Goal: Task Accomplishment & Management: Manage account settings

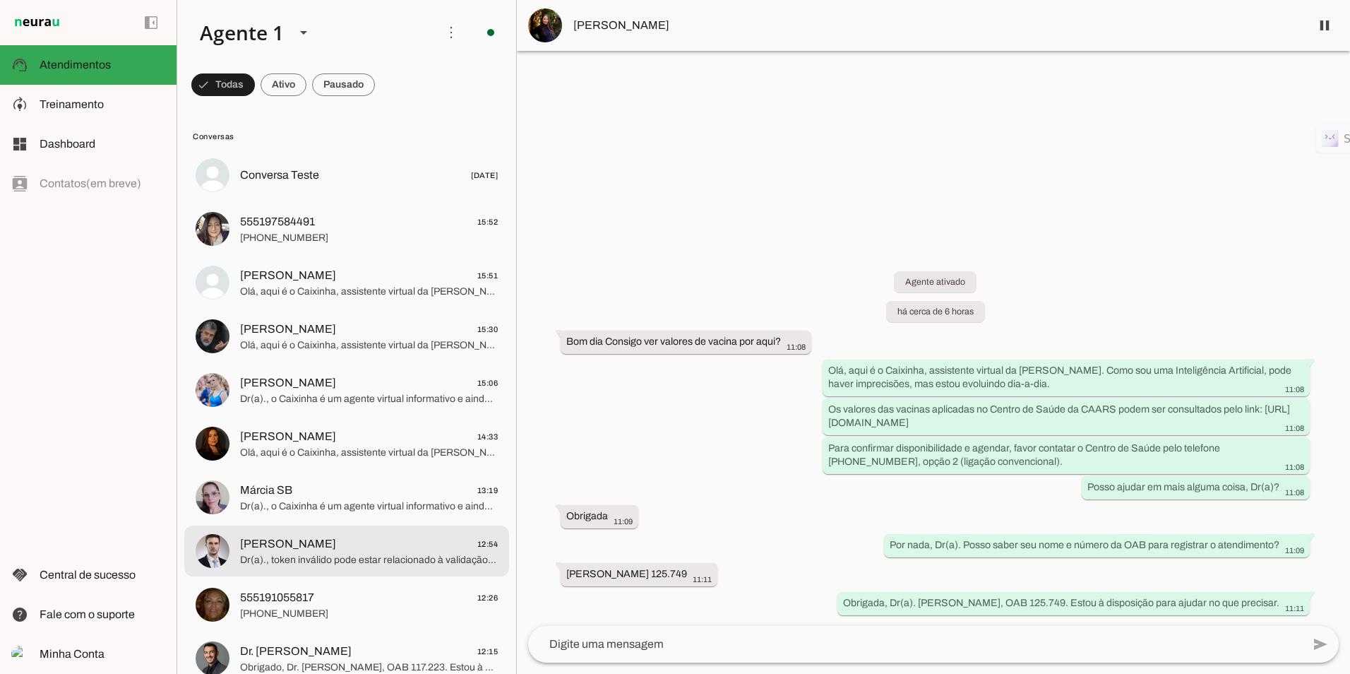
click at [316, 560] on span "Dr(a)., token inválido pode estar relacionado à validação do aplicativo CAARS o…" at bounding box center [369, 560] width 258 height 14
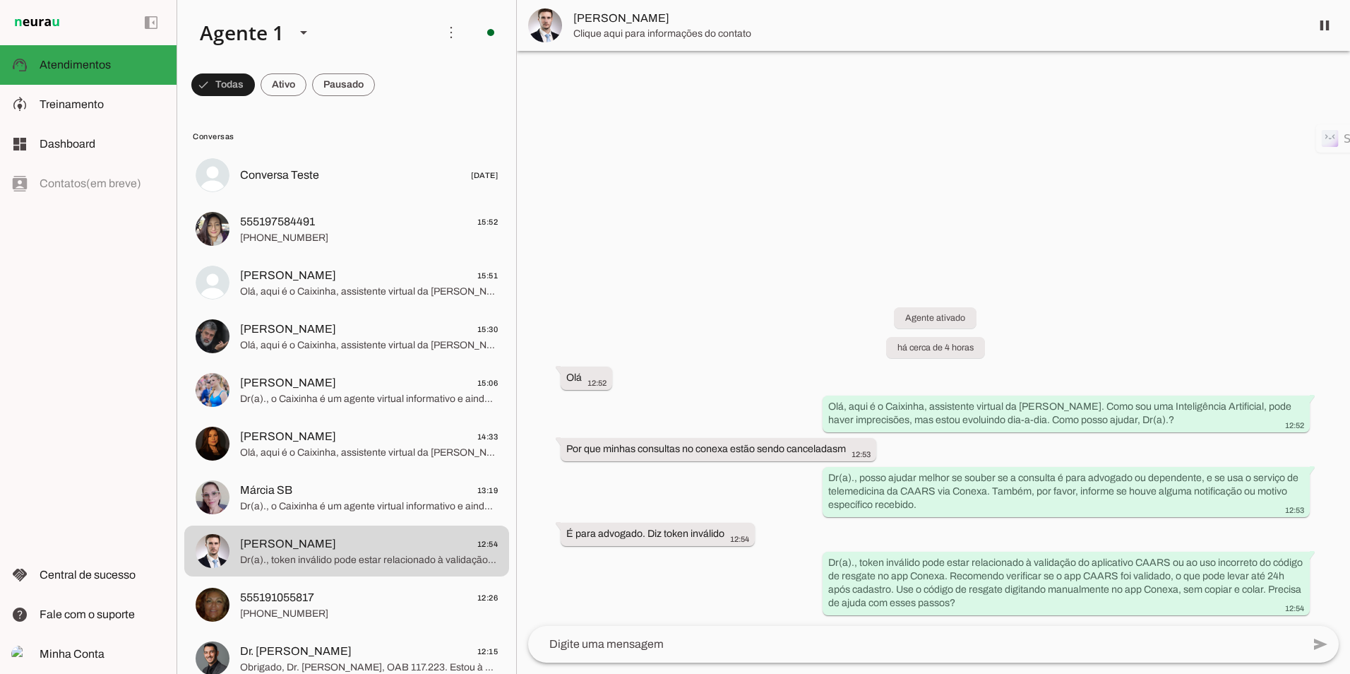
click at [780, 296] on div "Agente ativado há cerca de 4 horas Olá 12:52 Olá, aqui é o Caixinha, assistente…" at bounding box center [933, 451] width 833 height 350
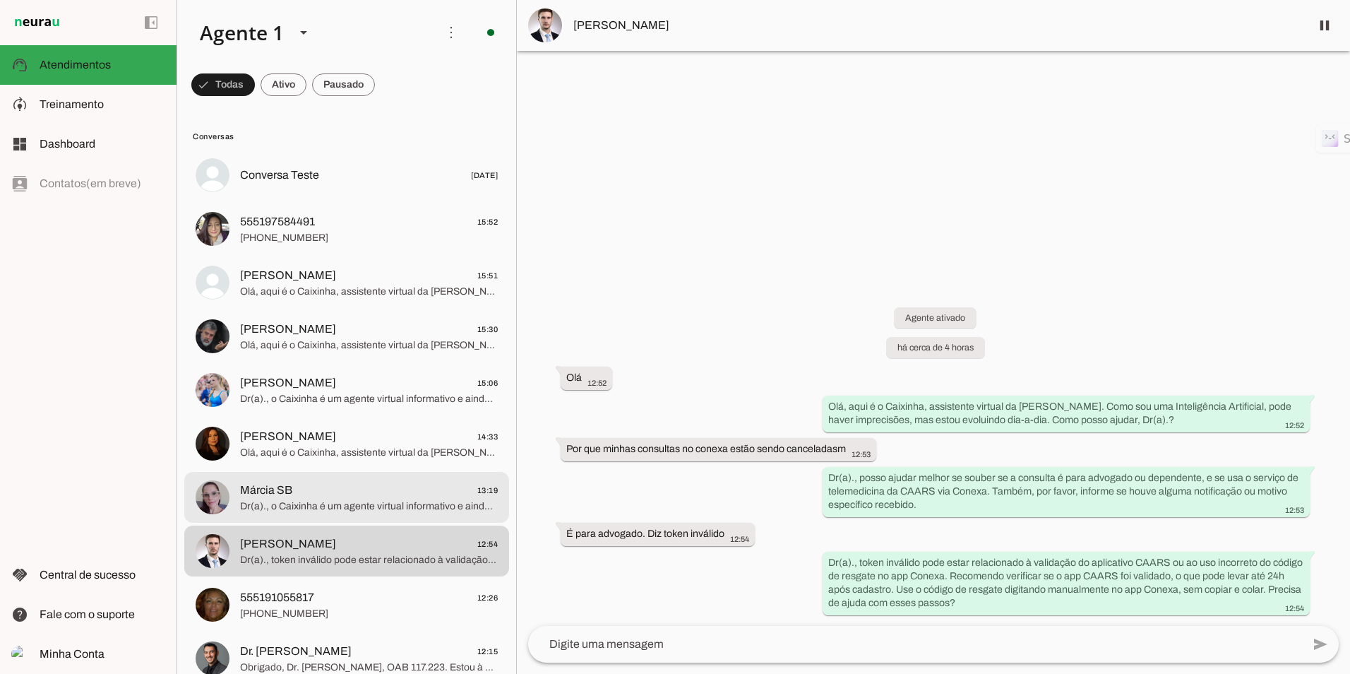
click at [320, 485] on span "Márcia SB 13:19" at bounding box center [369, 491] width 258 height 18
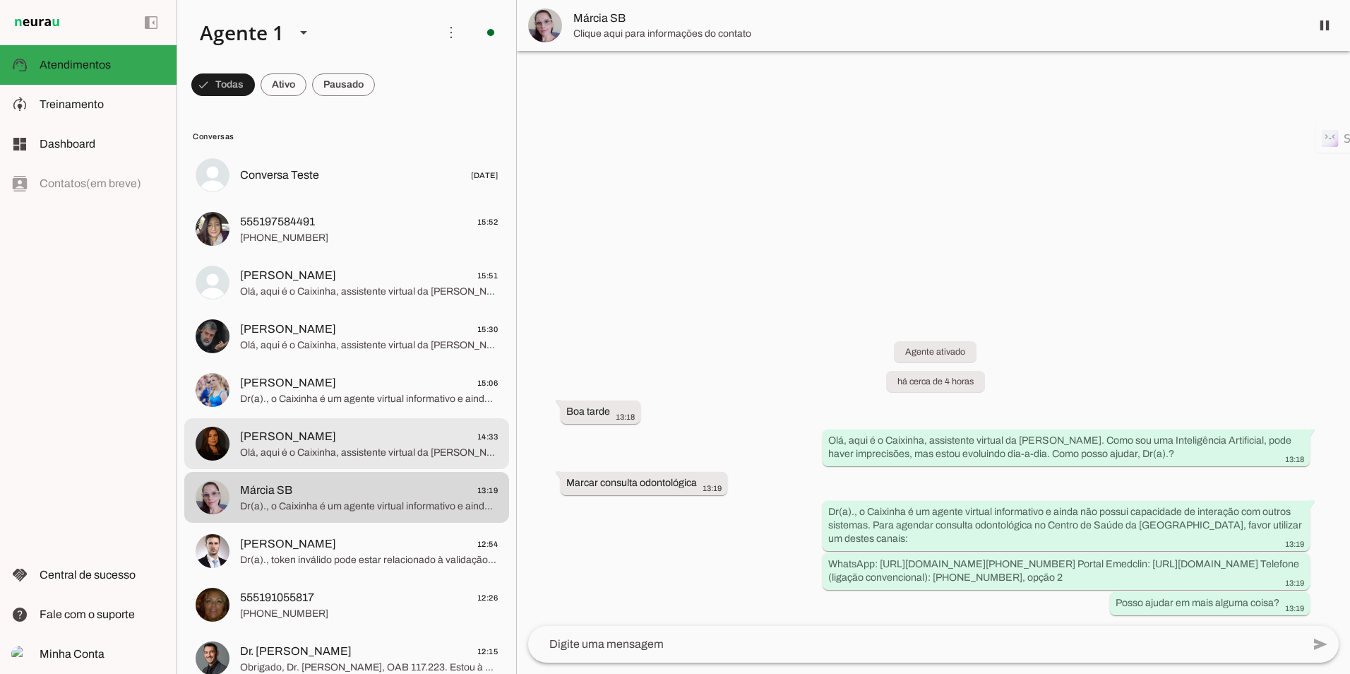
click at [275, 431] on span "[PERSON_NAME]" at bounding box center [288, 436] width 96 height 17
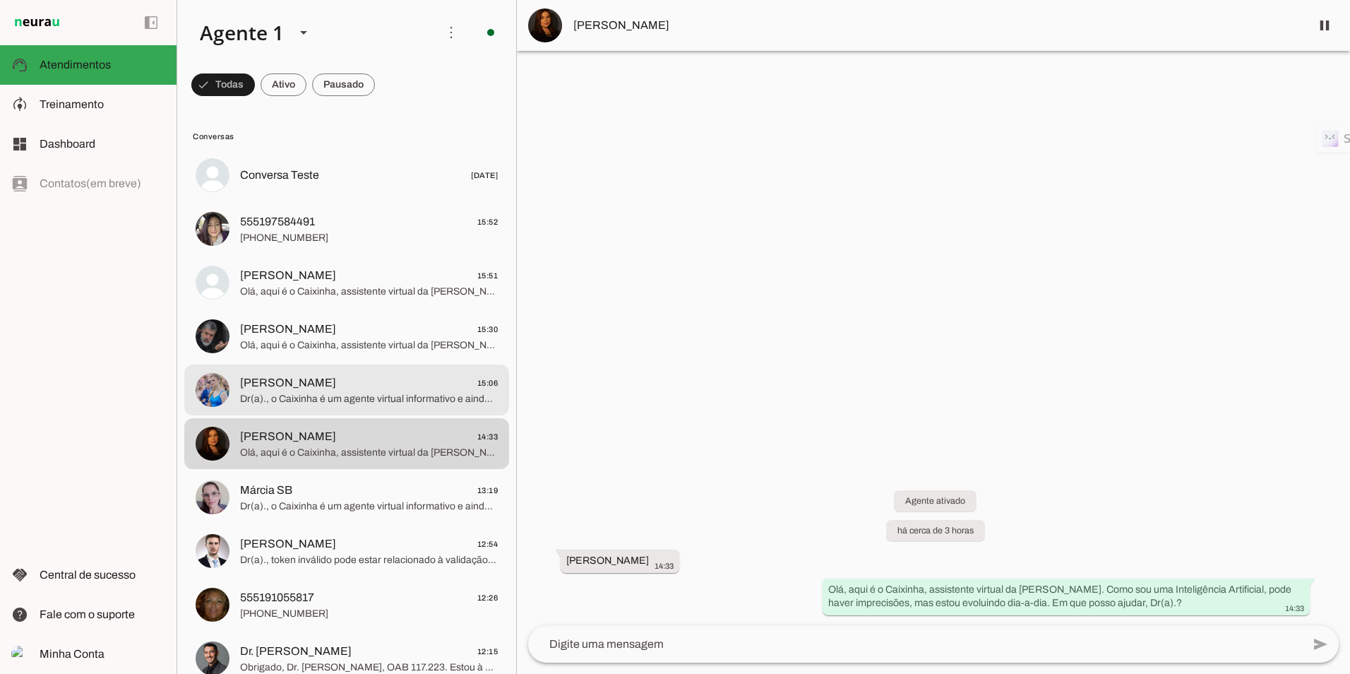
click at [329, 381] on span "[PERSON_NAME] 15:06" at bounding box center [369, 383] width 258 height 18
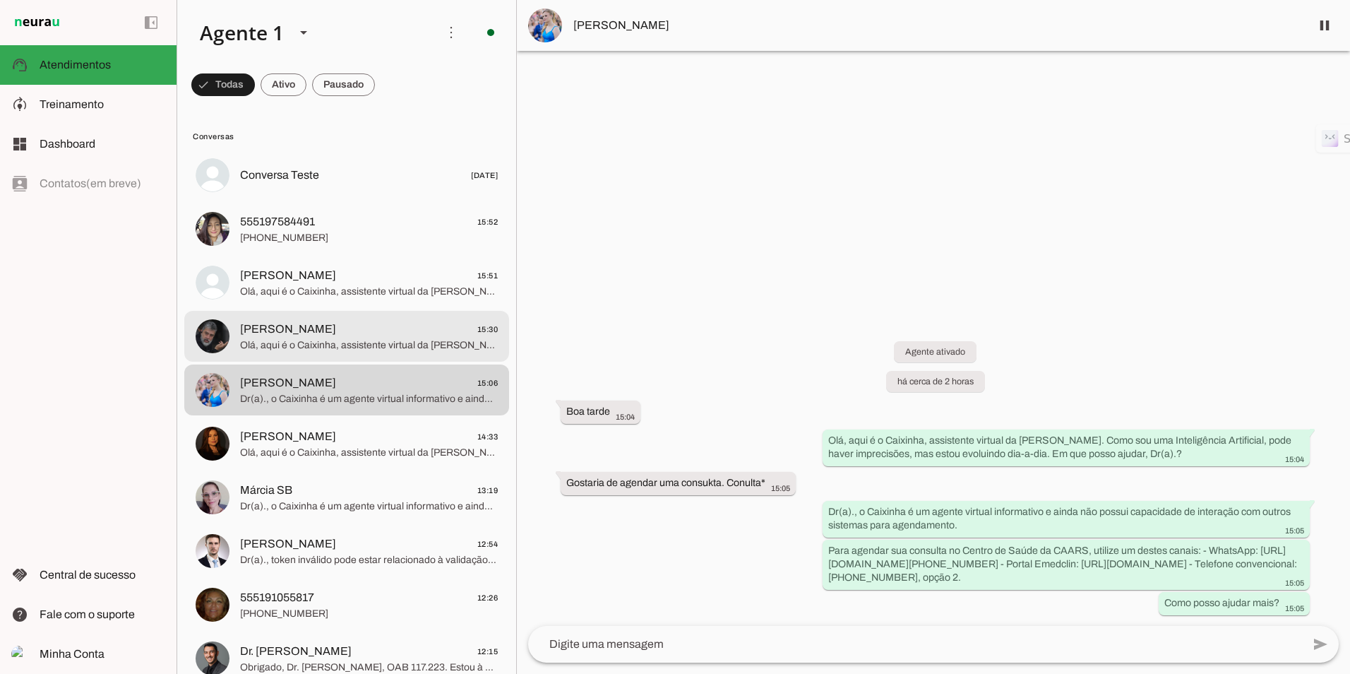
click at [314, 326] on span "[PERSON_NAME] 15:30" at bounding box center [369, 330] width 258 height 18
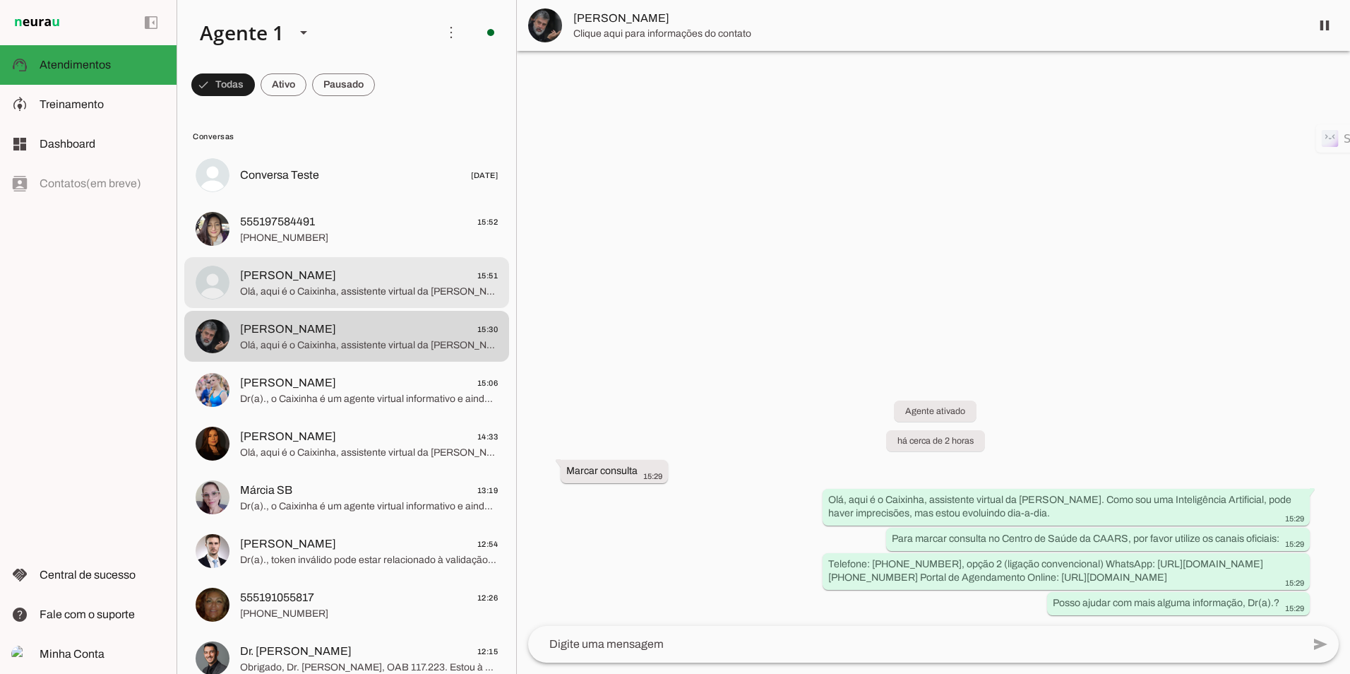
click at [309, 304] on md-item "[PERSON_NAME] 15:51 Olá, aqui é o Caixinha, assistente virtual da CAARS. Como s…" at bounding box center [346, 282] width 325 height 51
